Goal: Task Accomplishment & Management: Complete application form

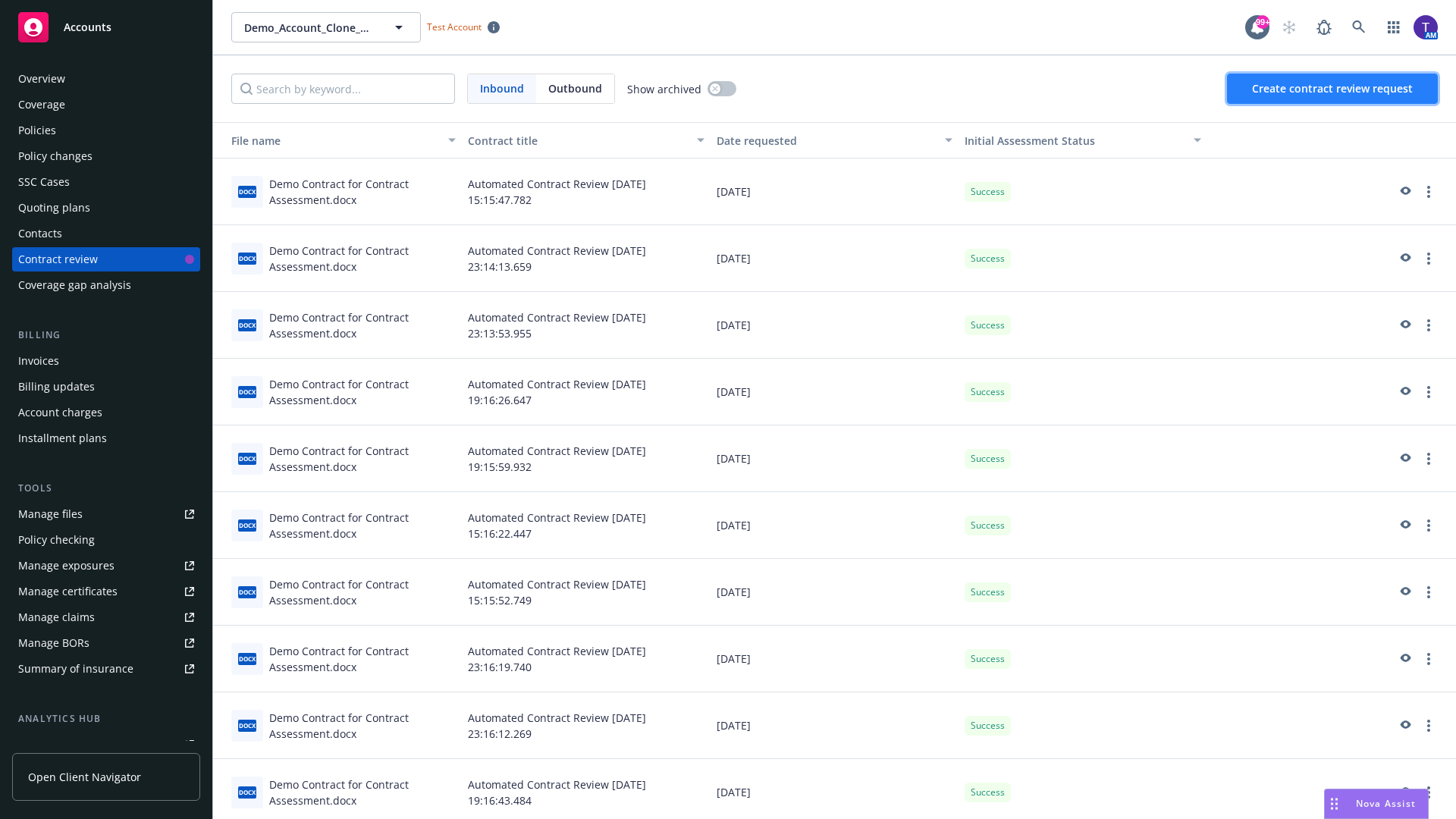
click at [1333, 88] on span "Create contract review request" at bounding box center [1332, 88] width 161 height 14
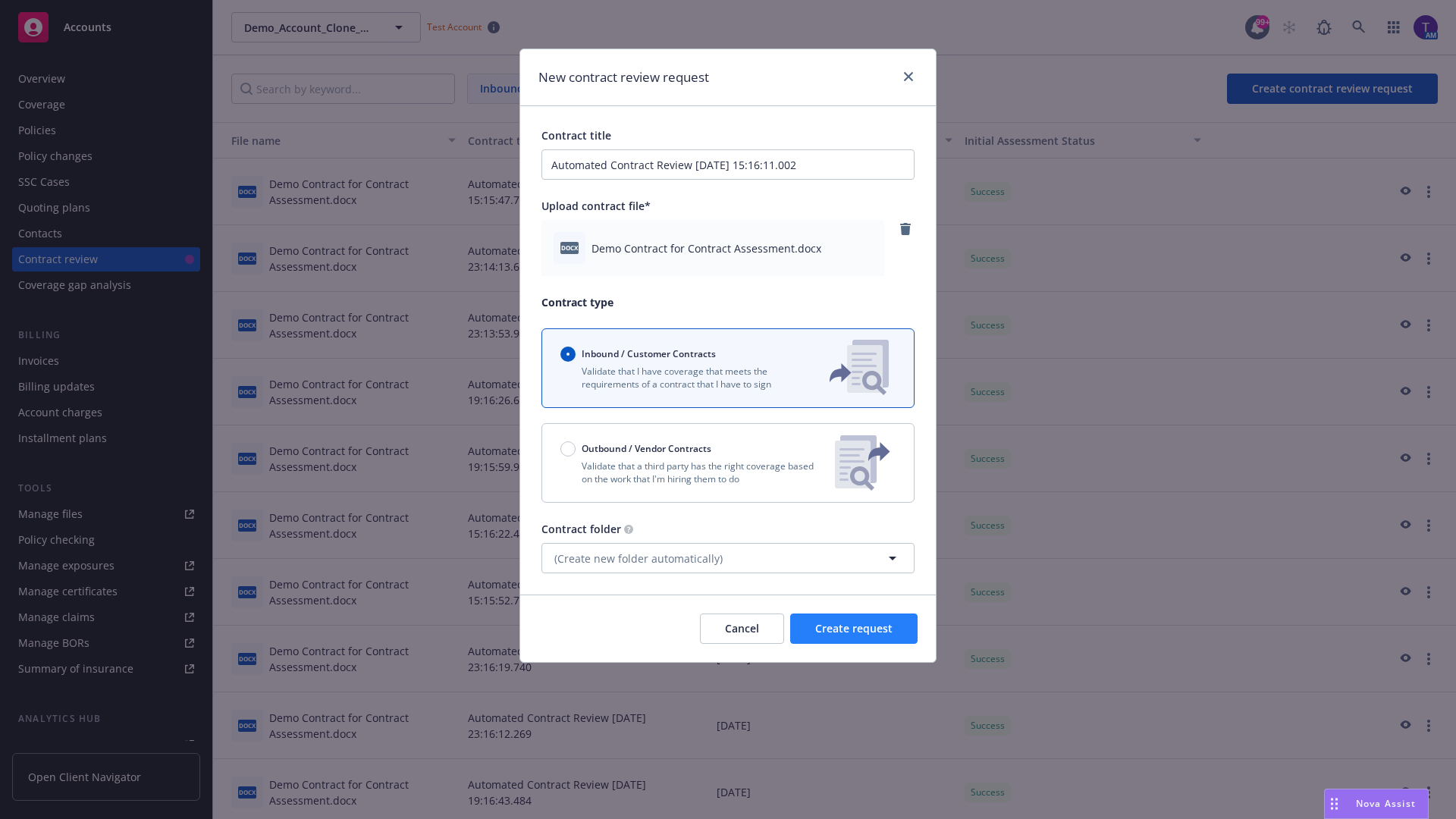
type input "Automated Contract Review [DATE] 15:16:11.002"
click at [854, 629] on span "Create request" at bounding box center [854, 628] width 77 height 14
